Goal: Task Accomplishment & Management: Manage account settings

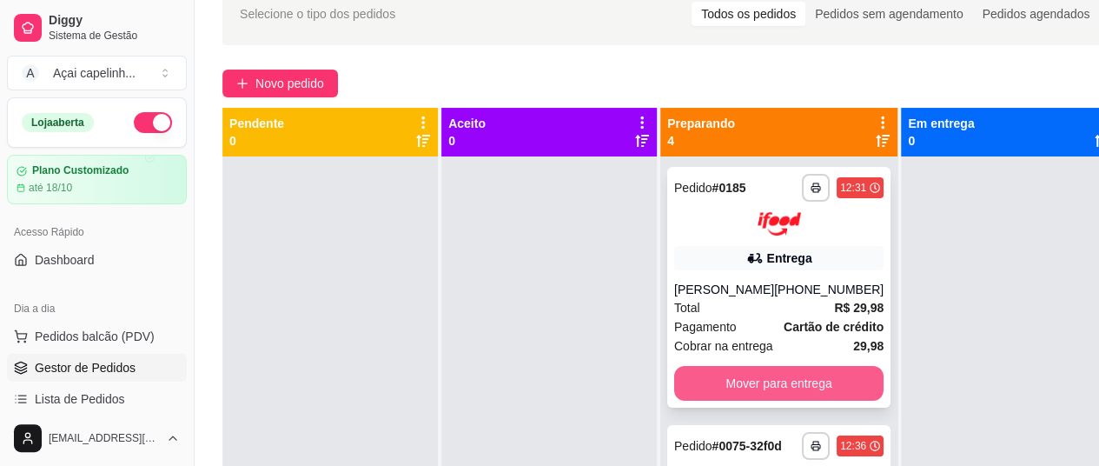
scroll to position [49, 0]
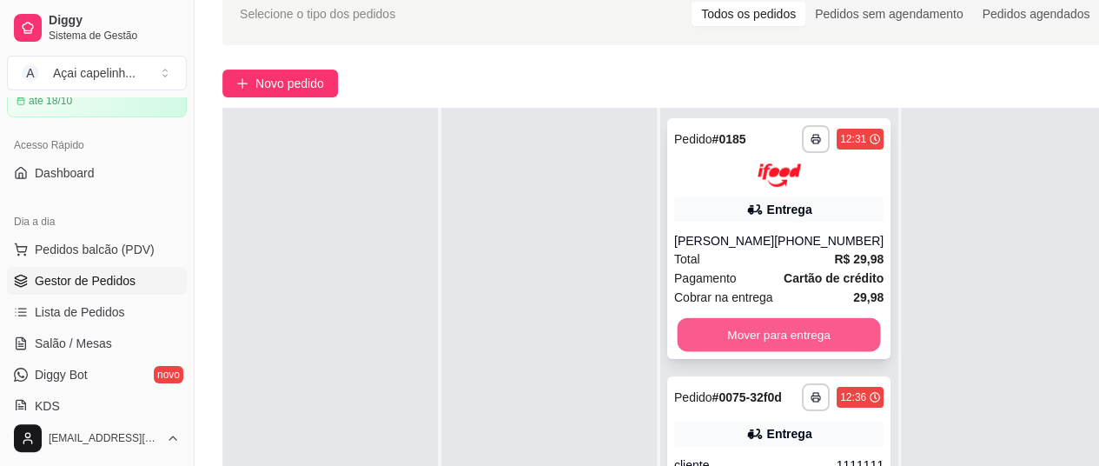
click at [785, 351] on button "Mover para entrega" at bounding box center [779, 334] width 203 height 34
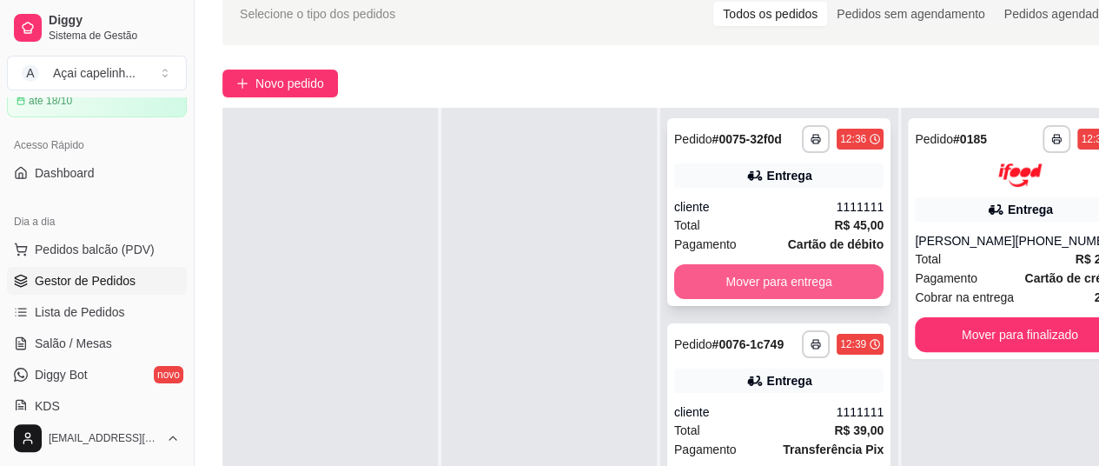
click at [812, 296] on button "Mover para entrega" at bounding box center [778, 281] width 209 height 35
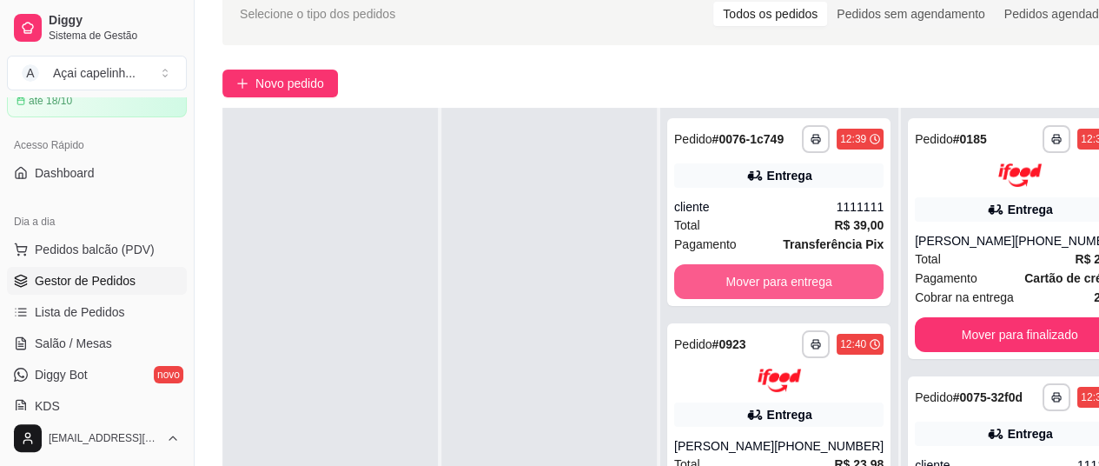
click at [812, 294] on button "Mover para entrega" at bounding box center [778, 281] width 209 height 35
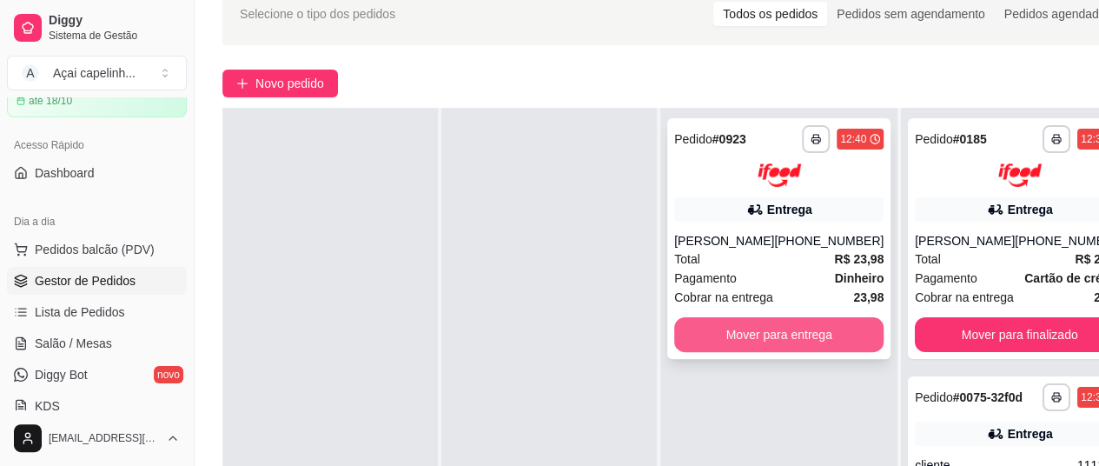
click at [777, 348] on button "Mover para entrega" at bounding box center [778, 334] width 209 height 35
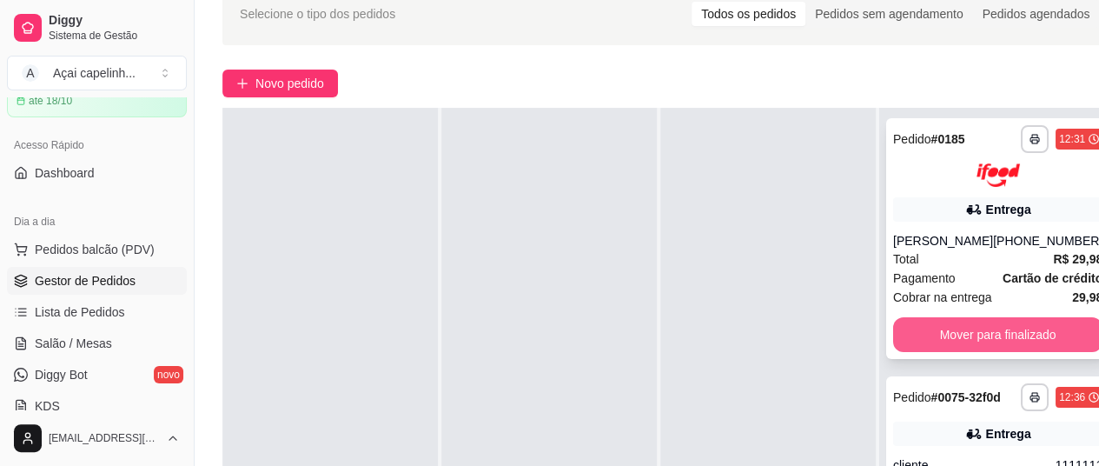
click at [944, 345] on button "Mover para finalizado" at bounding box center [997, 334] width 209 height 35
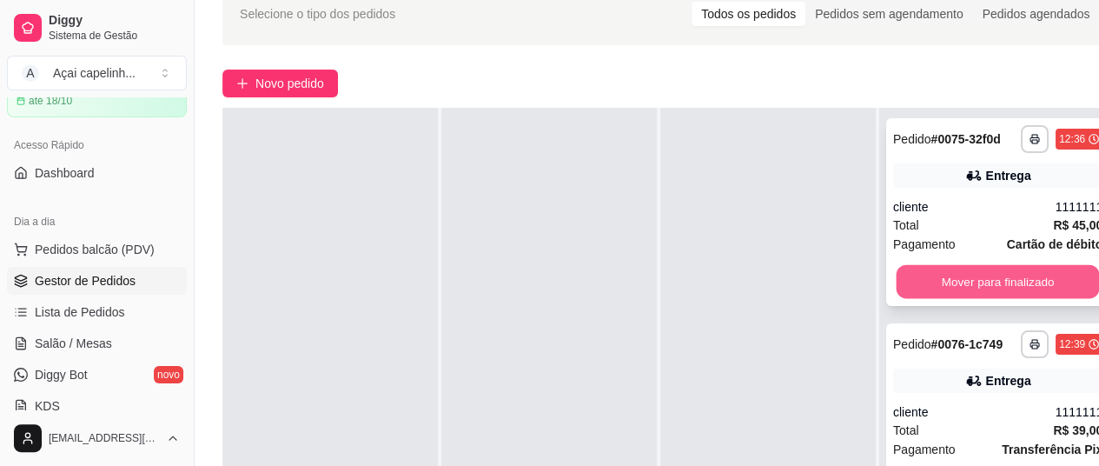
click at [952, 298] on button "Mover para finalizado" at bounding box center [998, 282] width 203 height 34
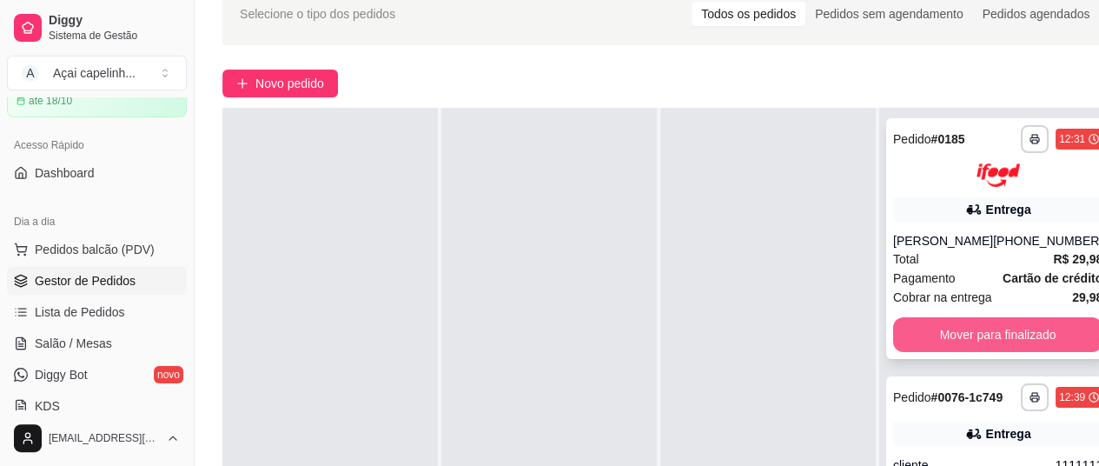
click at [936, 352] on button "Mover para finalizado" at bounding box center [997, 334] width 209 height 35
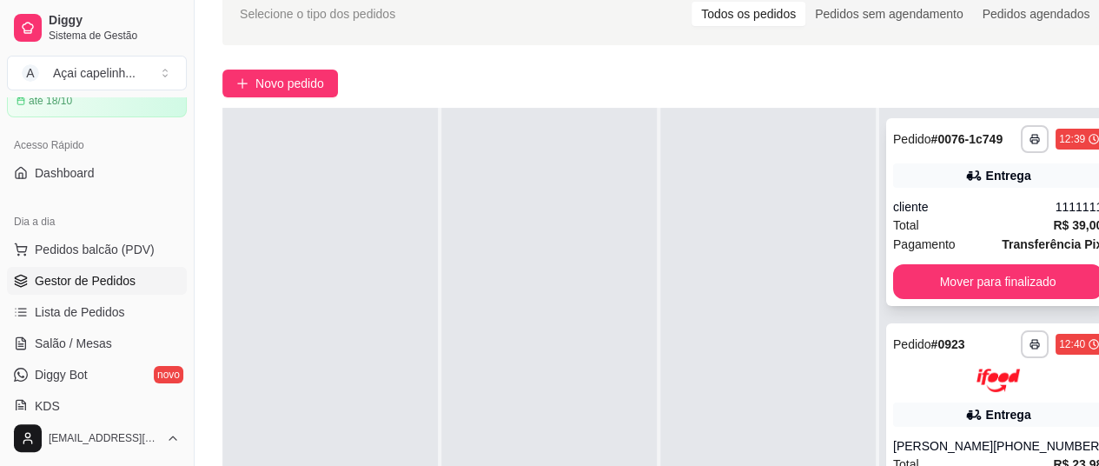
click at [975, 273] on div "**********" at bounding box center [997, 212] width 223 height 188
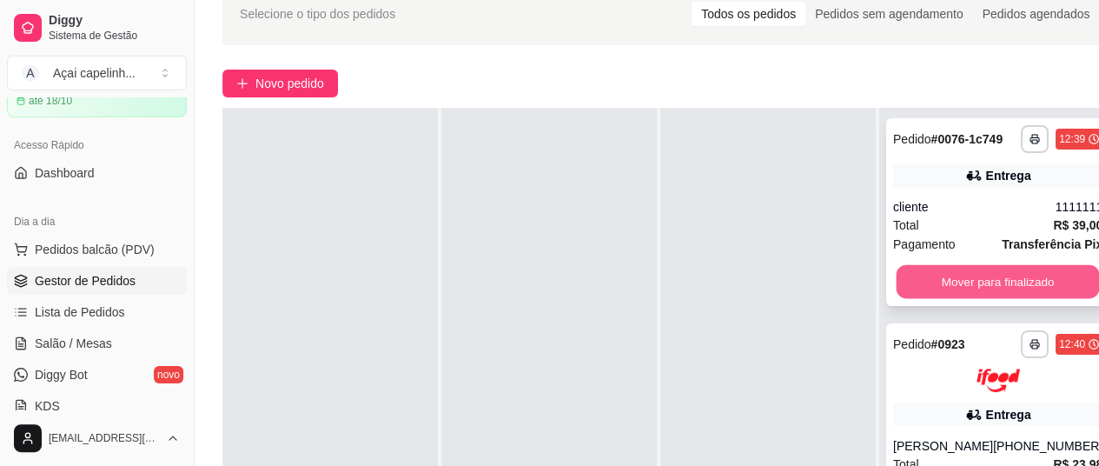
click at [950, 288] on button "Mover para finalizado" at bounding box center [998, 282] width 203 height 34
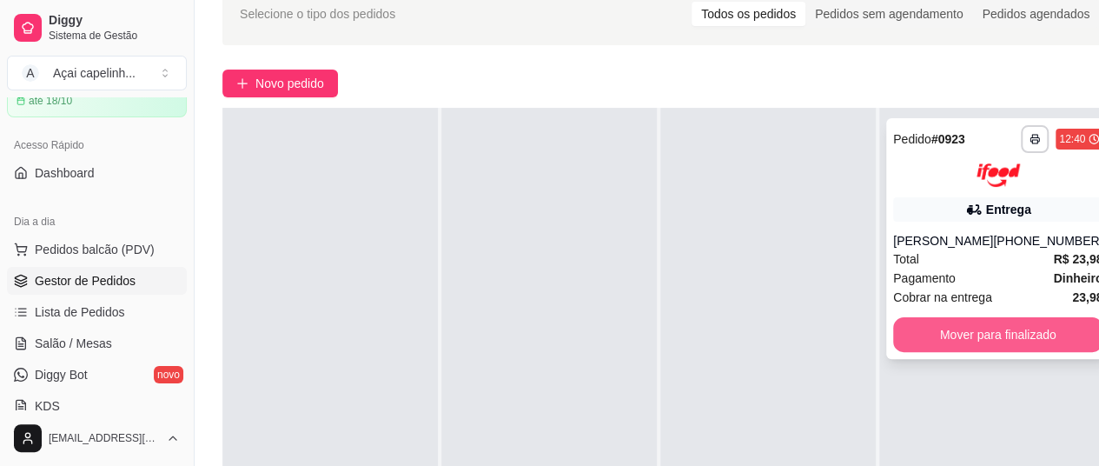
click at [947, 330] on button "Mover para finalizado" at bounding box center [997, 334] width 209 height 35
